Goal: Information Seeking & Learning: Compare options

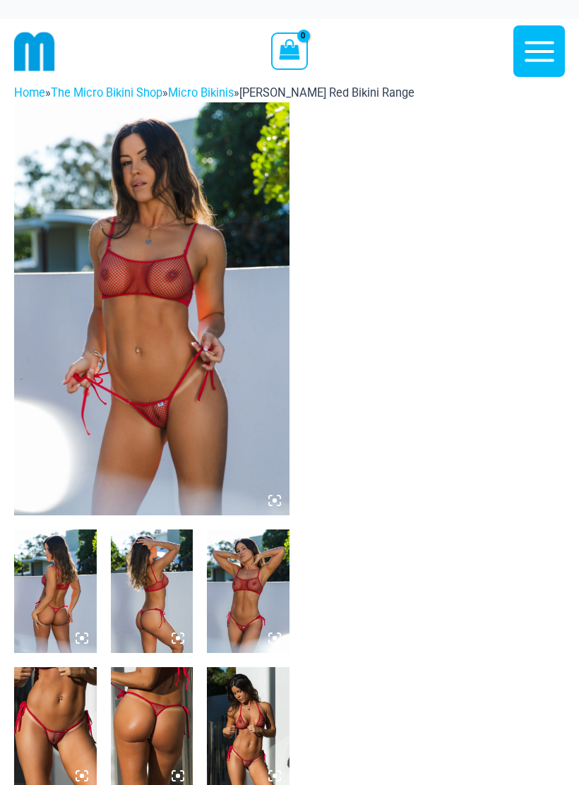
click at [183, 387] on img at bounding box center [151, 308] width 275 height 413
click at [210, 413] on img at bounding box center [151, 308] width 275 height 413
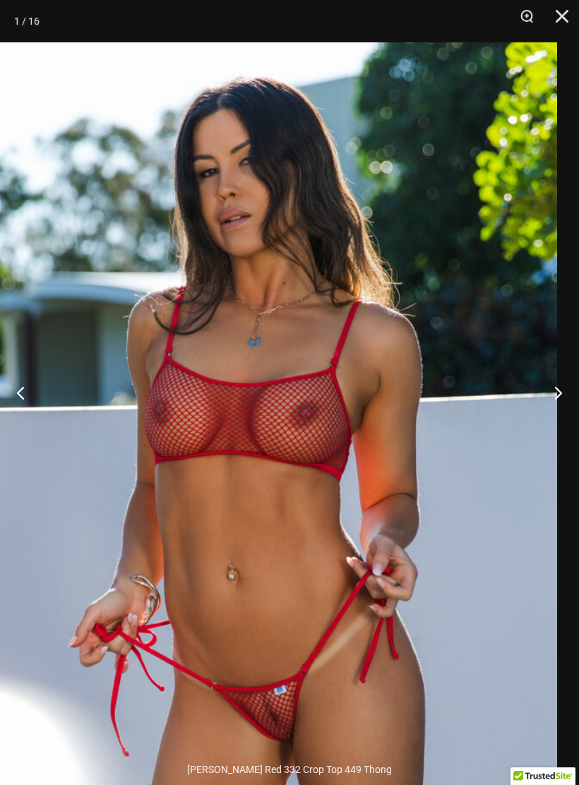
click at [569, 19] on button "Close" at bounding box center [556, 21] width 35 height 42
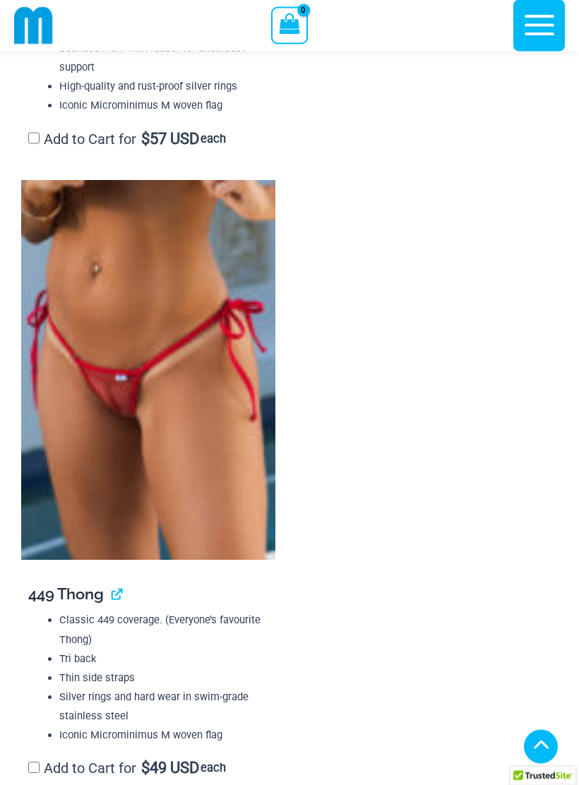
click at [169, 466] on img at bounding box center [148, 371] width 254 height 380
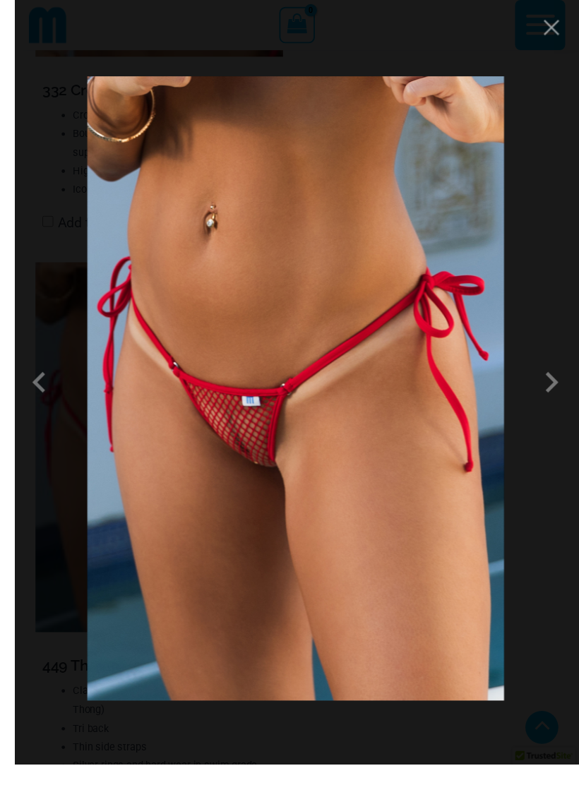
scroll to position [2595, 0]
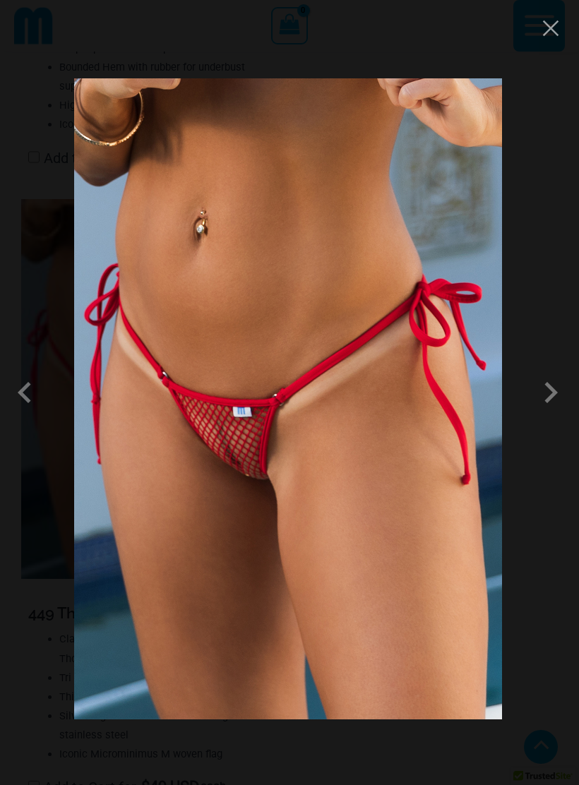
click at [549, 28] on button "Close" at bounding box center [550, 28] width 21 height 21
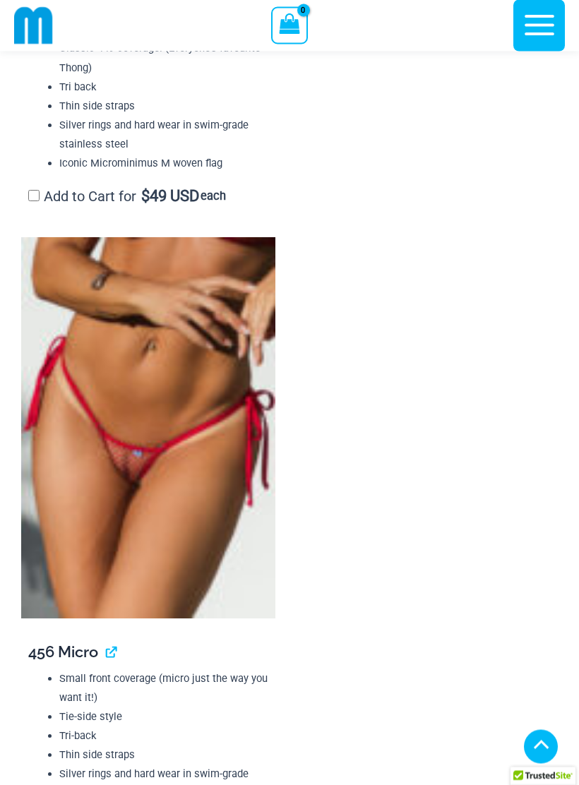
scroll to position [3177, 0]
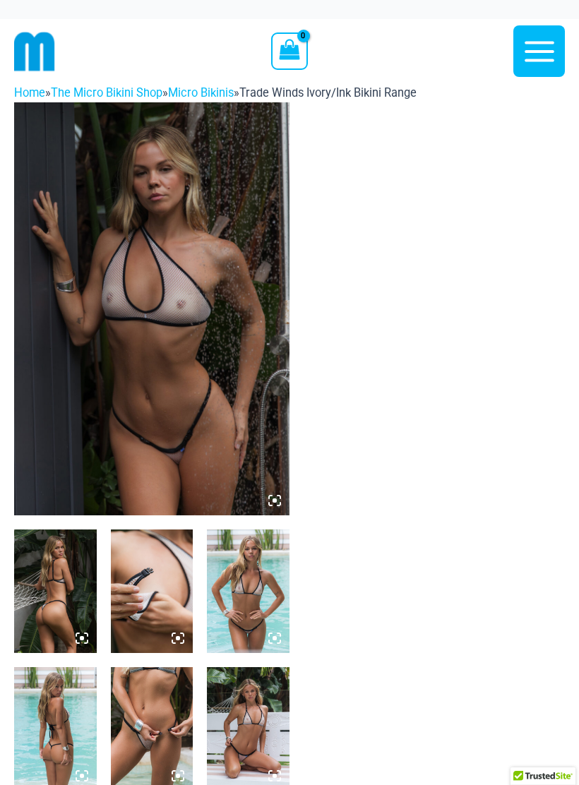
click at [192, 390] on img at bounding box center [151, 308] width 275 height 413
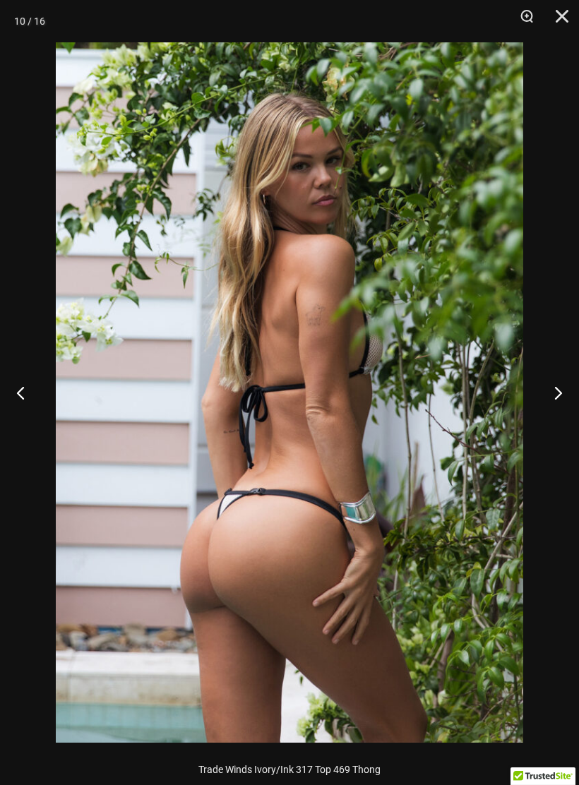
click at [565, 27] on button "Close" at bounding box center [556, 21] width 35 height 42
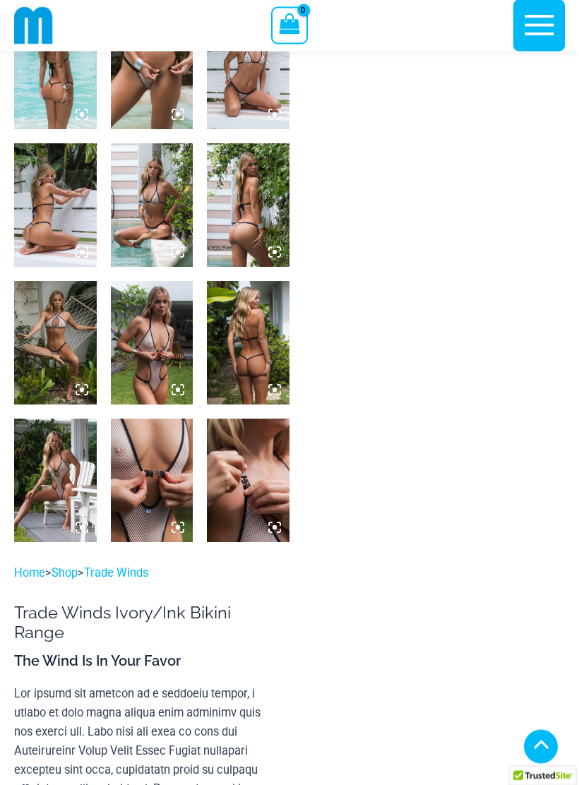
scroll to position [649, 0]
click at [54, 491] on img at bounding box center [55, 479] width 83 height 123
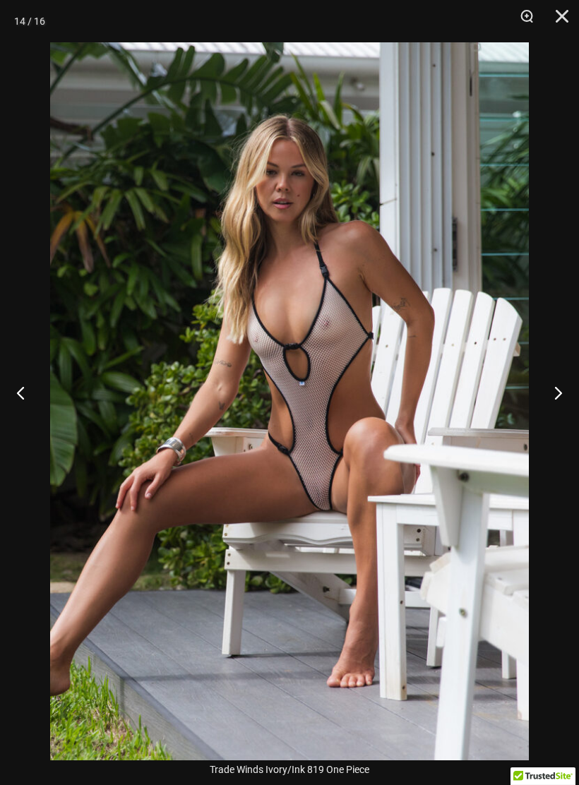
click at [555, 14] on button "Close" at bounding box center [556, 21] width 35 height 42
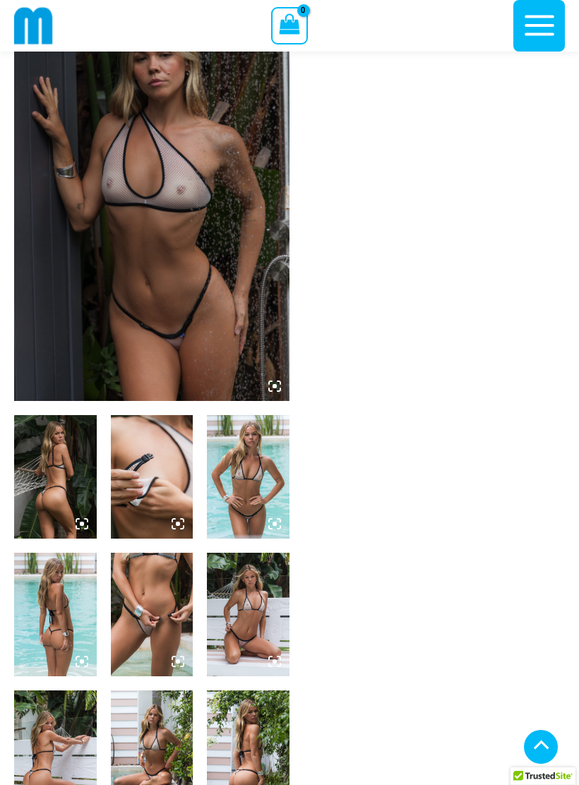
scroll to position [0, 0]
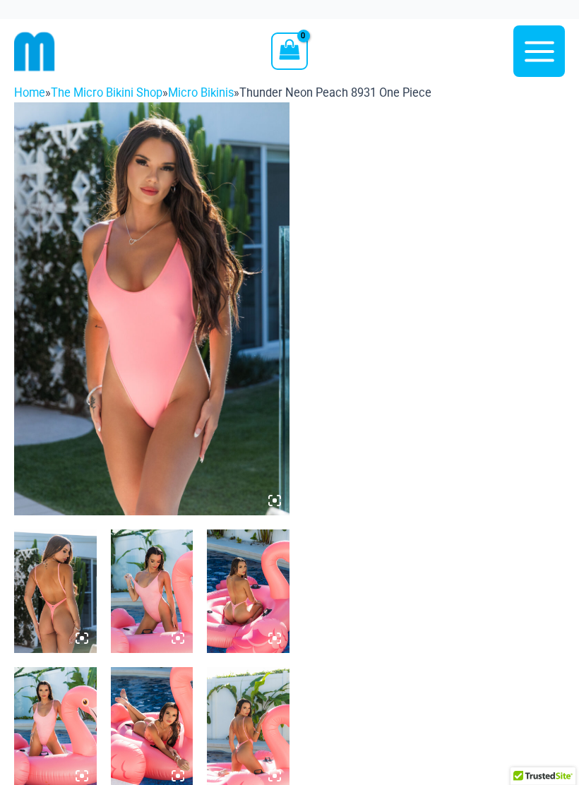
click at [159, 615] on img at bounding box center [152, 590] width 83 height 123
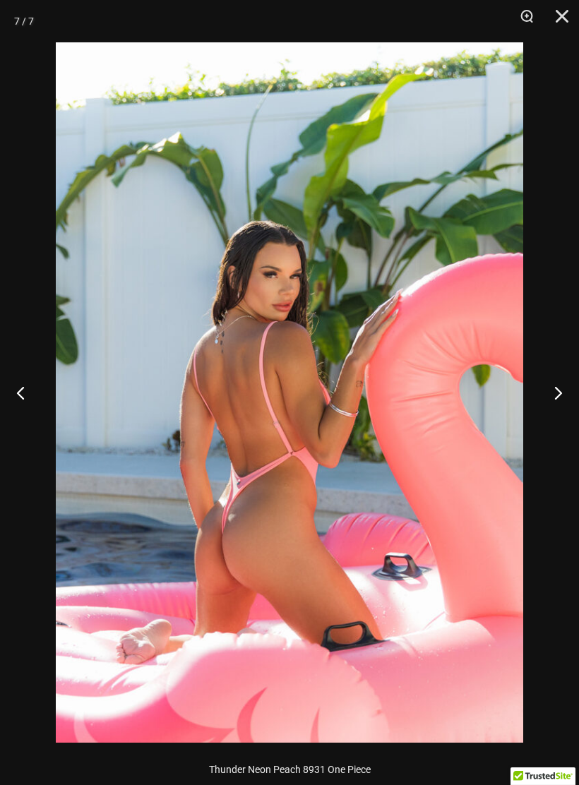
click at [569, 8] on button "Close" at bounding box center [556, 21] width 35 height 42
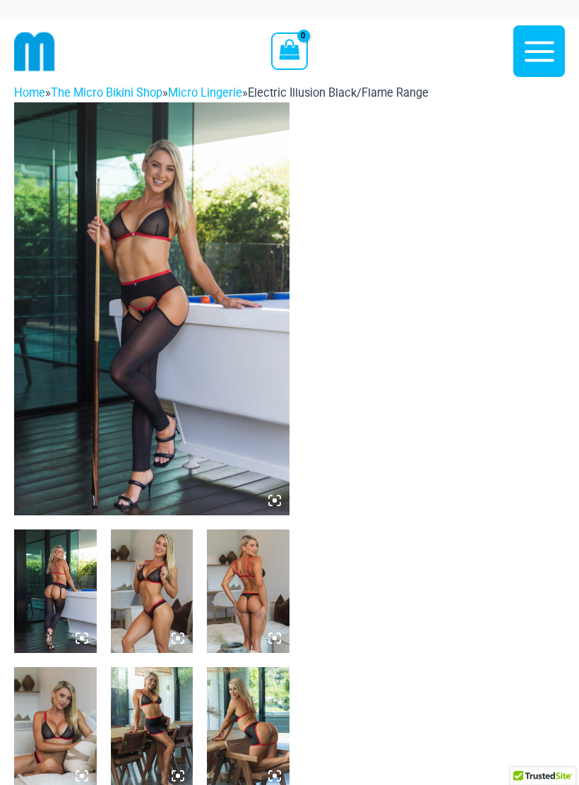
click at [144, 596] on img at bounding box center [152, 590] width 83 height 123
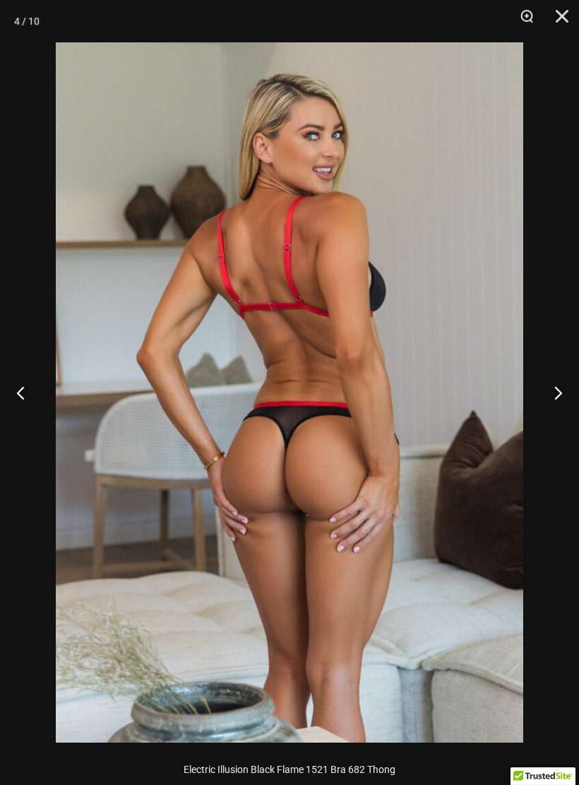
click at [557, 24] on button "Close" at bounding box center [556, 21] width 35 height 42
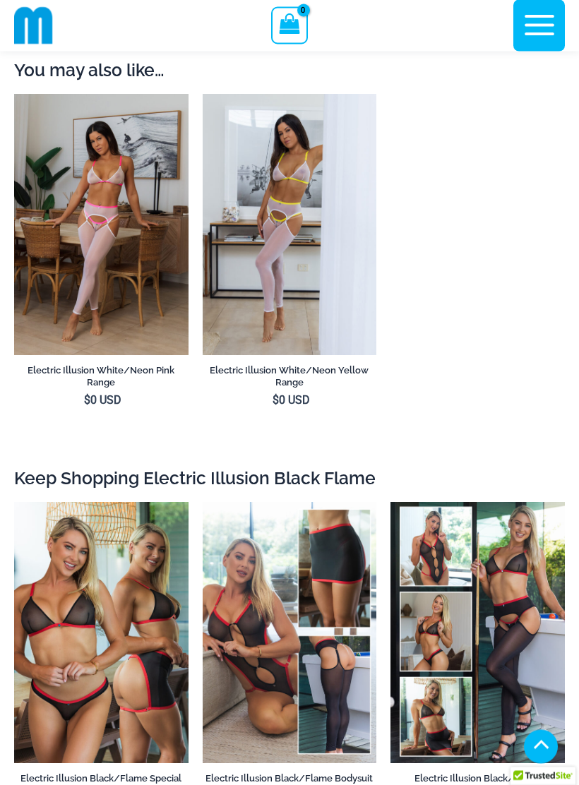
scroll to position [1790, 0]
click at [203, 502] on img at bounding box center [203, 502] width 0 height 0
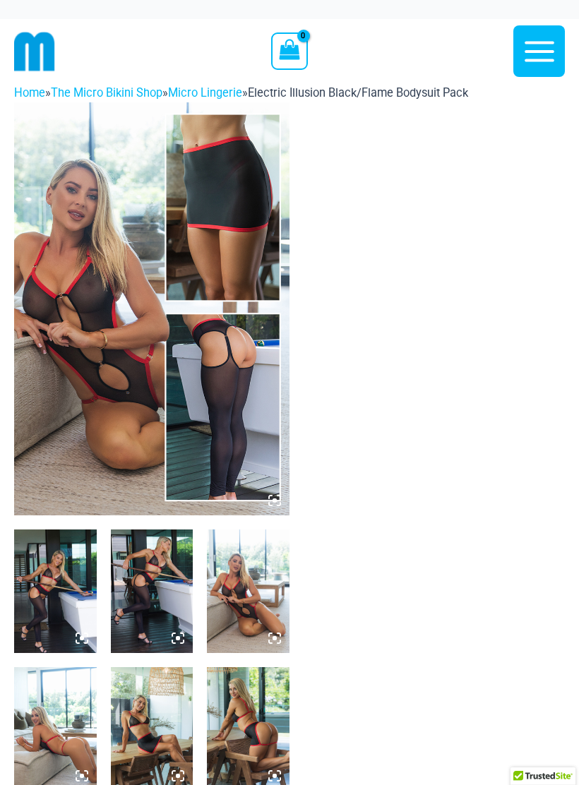
click at [251, 613] on img at bounding box center [248, 590] width 83 height 123
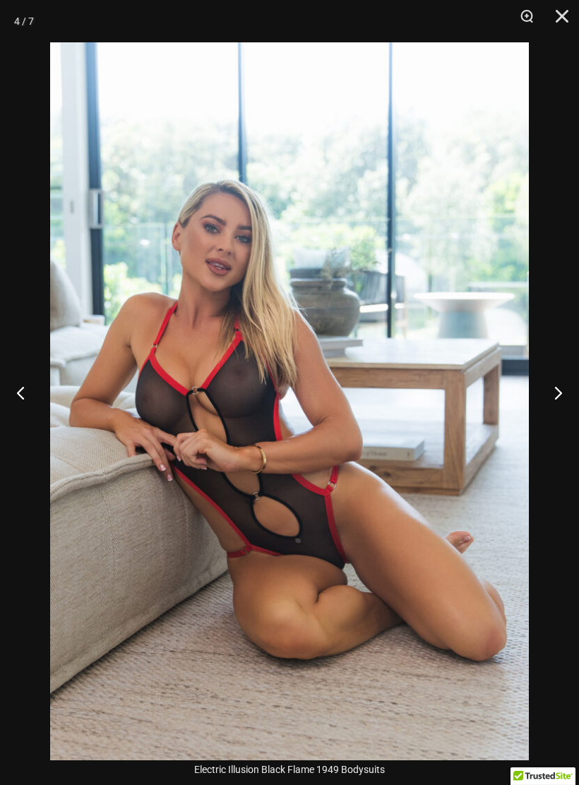
click at [562, 19] on button "Close" at bounding box center [556, 21] width 35 height 42
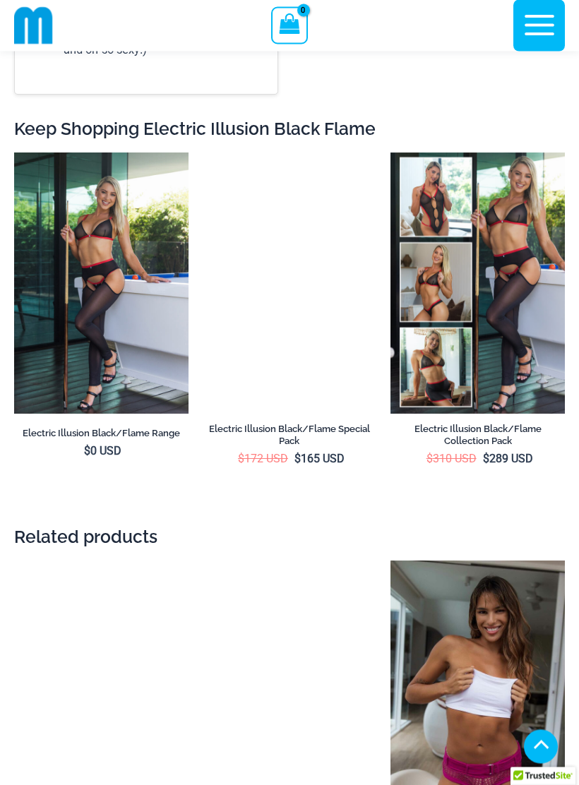
scroll to position [1619, 0]
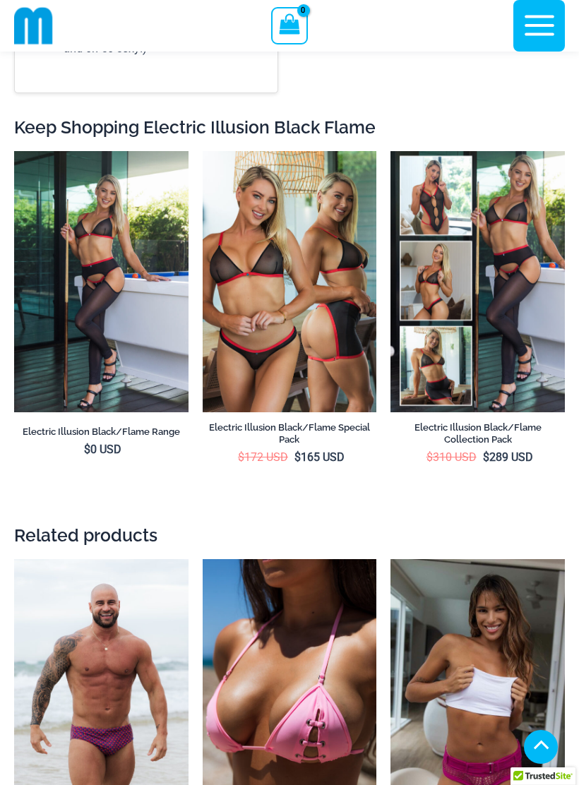
click at [203, 151] on img at bounding box center [203, 151] width 0 height 0
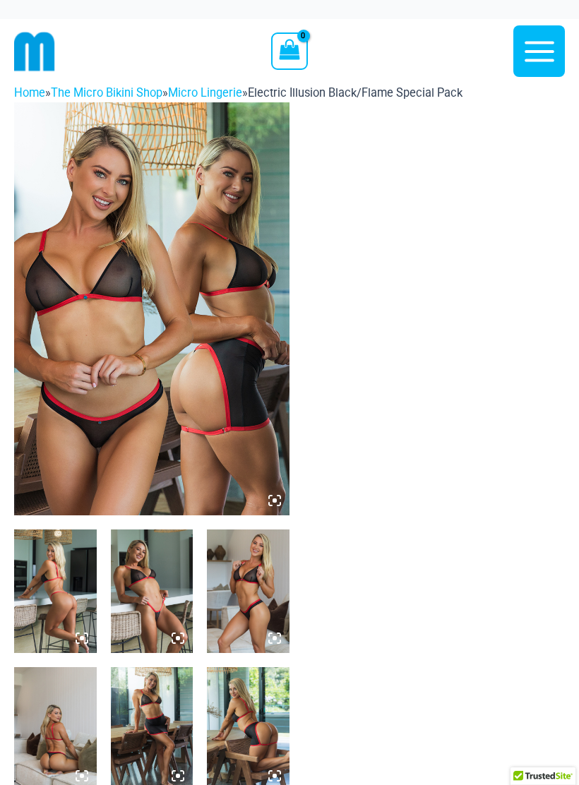
click at [133, 441] on img at bounding box center [151, 308] width 275 height 413
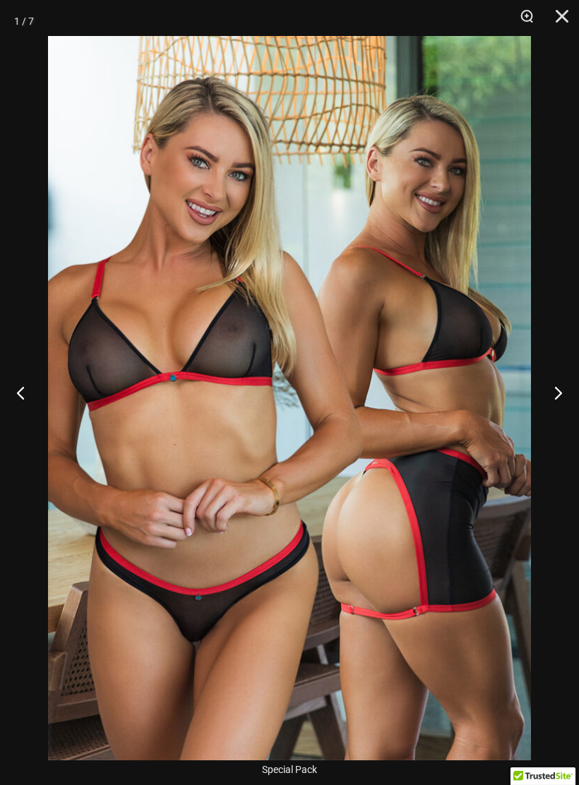
click at [541, 18] on button "Close" at bounding box center [556, 21] width 35 height 42
